Goal: Find specific page/section: Find specific page/section

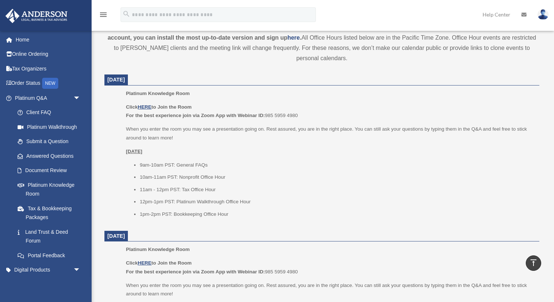
scroll to position [255, 0]
click at [148, 107] on u "HERE" at bounding box center [145, 106] width 14 height 5
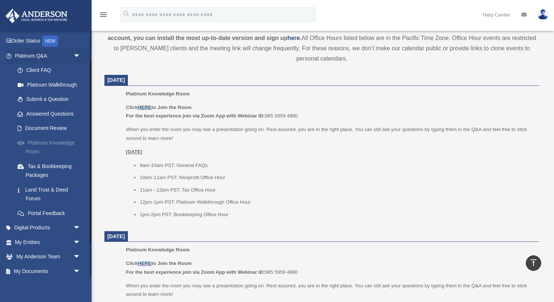
scroll to position [44, 0]
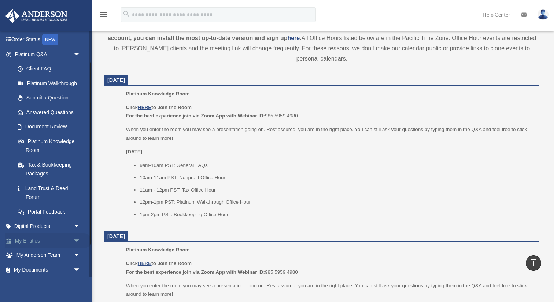
click at [37, 242] on link "My Entities arrow_drop_down" at bounding box center [48, 240] width 86 height 15
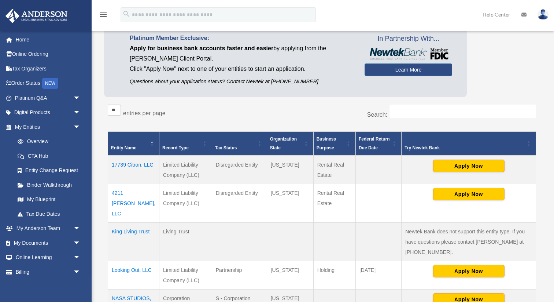
scroll to position [54, 0]
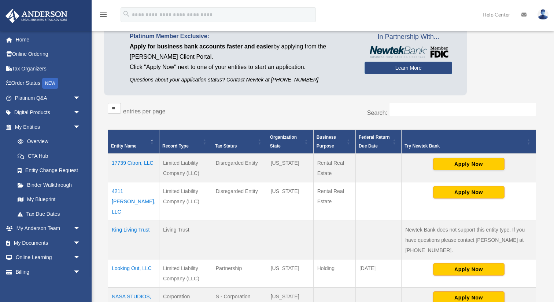
click at [129, 259] on td "Looking Out, LLC" at bounding box center [133, 273] width 51 height 28
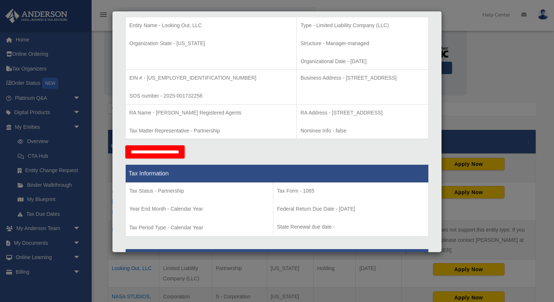
scroll to position [154, 0]
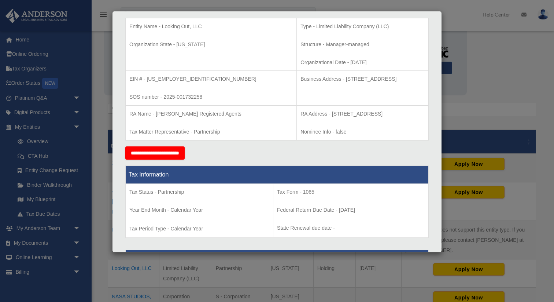
click at [301, 78] on p "Business Address - 1718 Capitol Ave., Cheyenne, WY 82001" at bounding box center [363, 78] width 124 height 9
drag, startPoint x: 290, startPoint y: 78, endPoint x: 393, endPoint y: 80, distance: 103.0
click at [393, 80] on p "Business Address - 1718 Capitol Ave., Cheyenne, WY 82001" at bounding box center [363, 78] width 124 height 9
copy p "1718 Capitol Ave., Cheyenne, WY 82001"
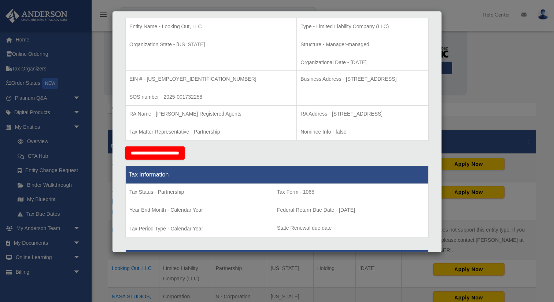
click at [348, 78] on p "Business Address - 1718 Capitol Ave., Cheyenne, WY 82001" at bounding box center [363, 78] width 124 height 9
drag, startPoint x: 332, startPoint y: 78, endPoint x: 356, endPoint y: 77, distance: 24.2
click at [356, 77] on p "Business Address - 1718 Capitol Ave., Cheyenne, WY 82001" at bounding box center [363, 78] width 124 height 9
copy p "Cheyenne,"
drag, startPoint x: 368, startPoint y: 80, endPoint x: 382, endPoint y: 80, distance: 13.9
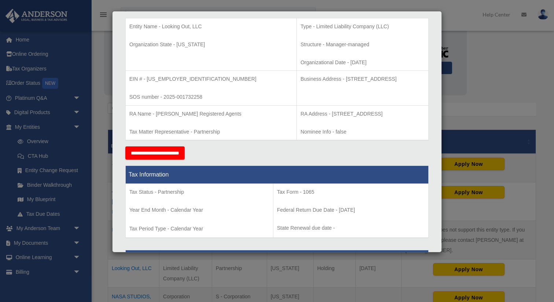
click at [383, 80] on p "Business Address - 1718 Capitol Ave., Cheyenne, WY 82001" at bounding box center [363, 78] width 124 height 9
copy p "82001"
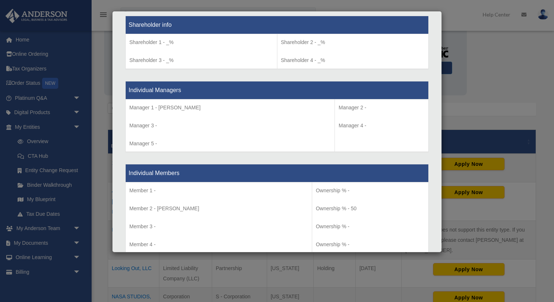
scroll to position [616, 0]
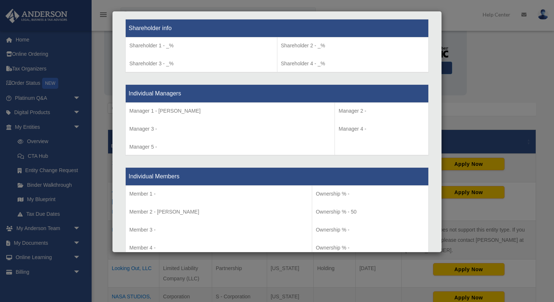
click at [458, 19] on div "Details × Articles Sent Organizational Date" at bounding box center [277, 151] width 554 height 302
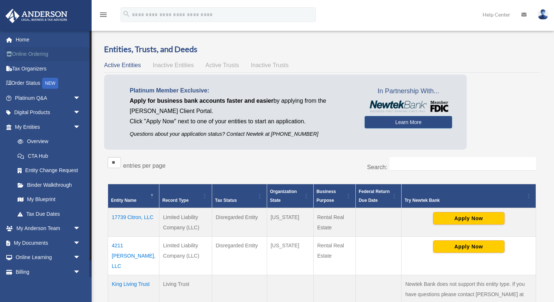
scroll to position [0, 0]
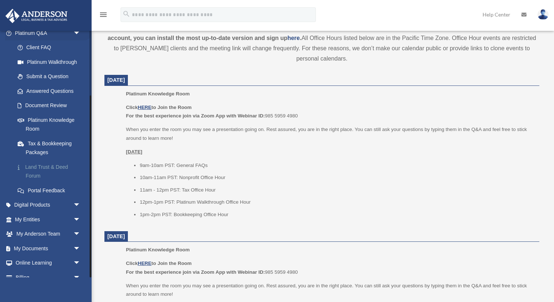
scroll to position [88, 0]
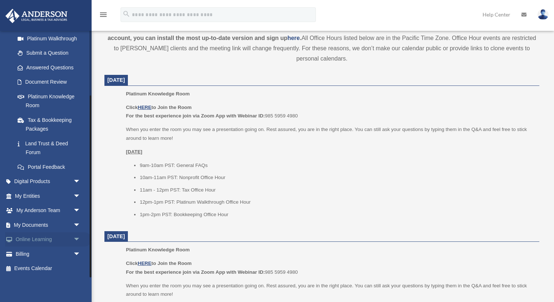
click at [20, 239] on link "Online Learning arrow_drop_down" at bounding box center [48, 239] width 86 height 15
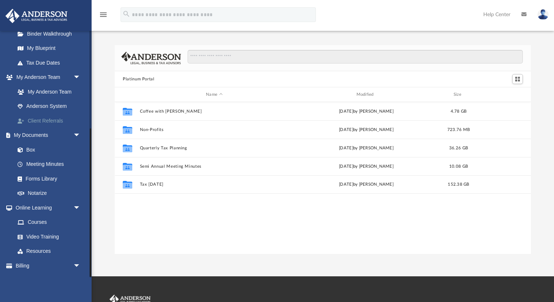
scroll to position [163, 0]
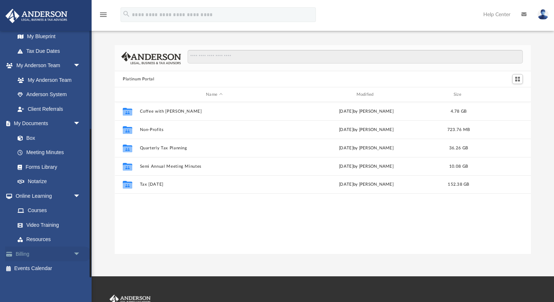
click at [78, 252] on span "arrow_drop_down" at bounding box center [80, 253] width 15 height 15
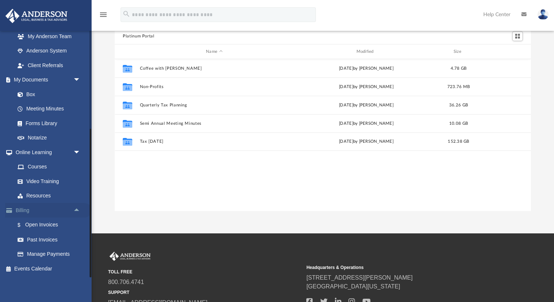
scroll to position [47, 0]
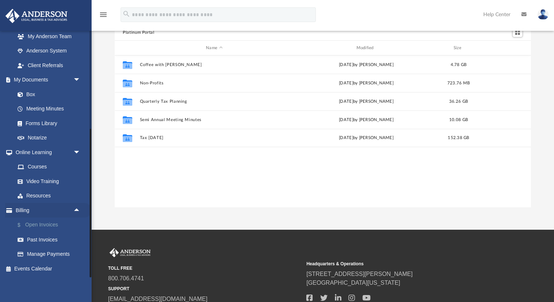
click at [38, 224] on link "$ Open Invoices" at bounding box center [50, 224] width 81 height 15
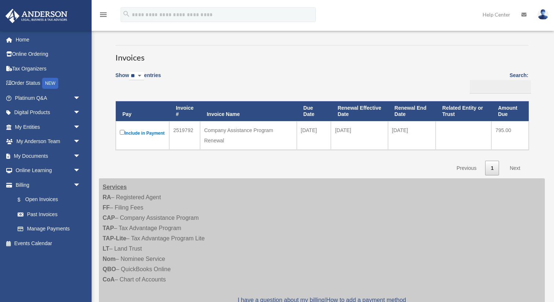
scroll to position [33, 0]
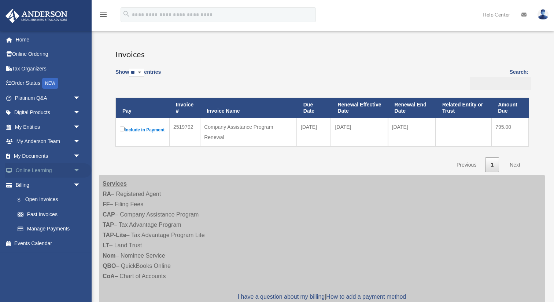
click at [78, 168] on span "arrow_drop_down" at bounding box center [80, 170] width 15 height 15
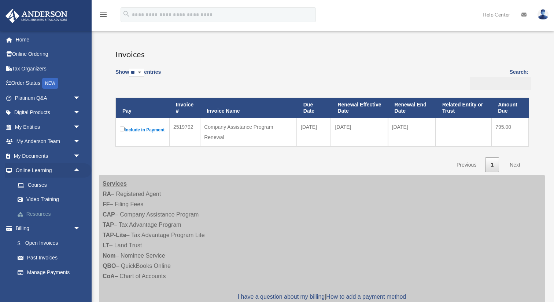
click at [37, 211] on link "Resources" at bounding box center [50, 213] width 81 height 15
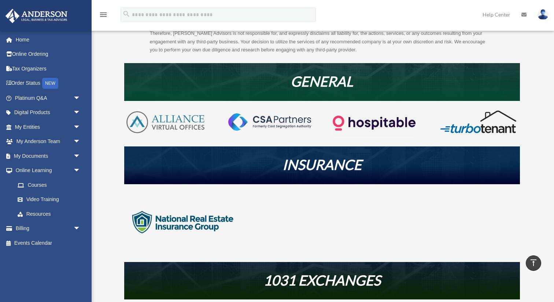
scroll to position [110, 0]
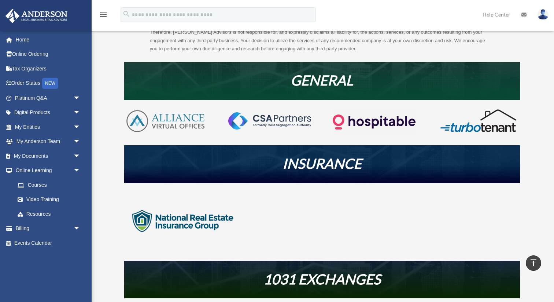
click at [177, 221] on img at bounding box center [182, 221] width 117 height 59
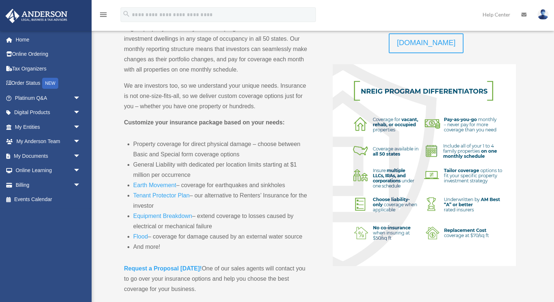
scroll to position [111, 0]
